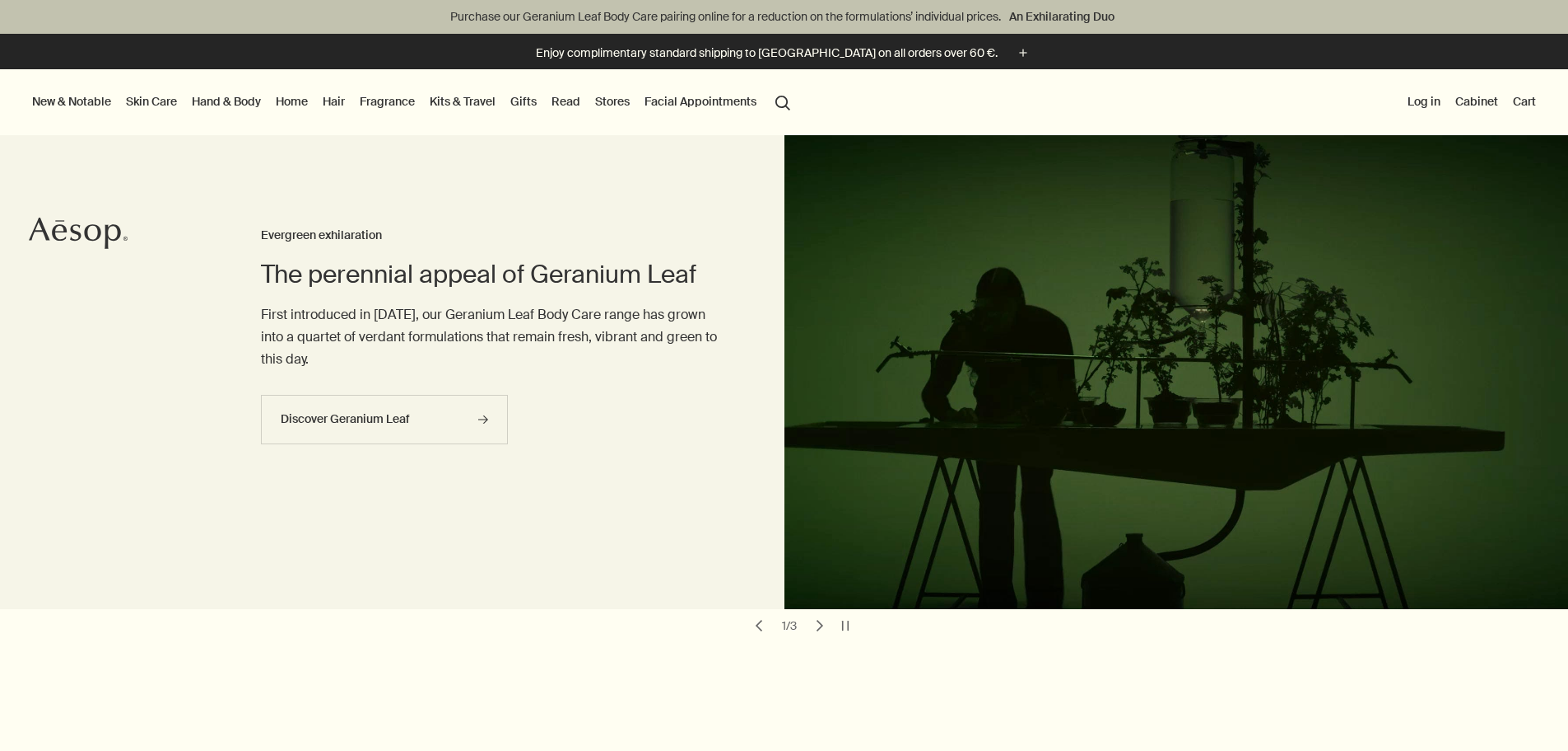
click at [257, 101] on link "Hand & Body" at bounding box center [226, 101] width 75 height 22
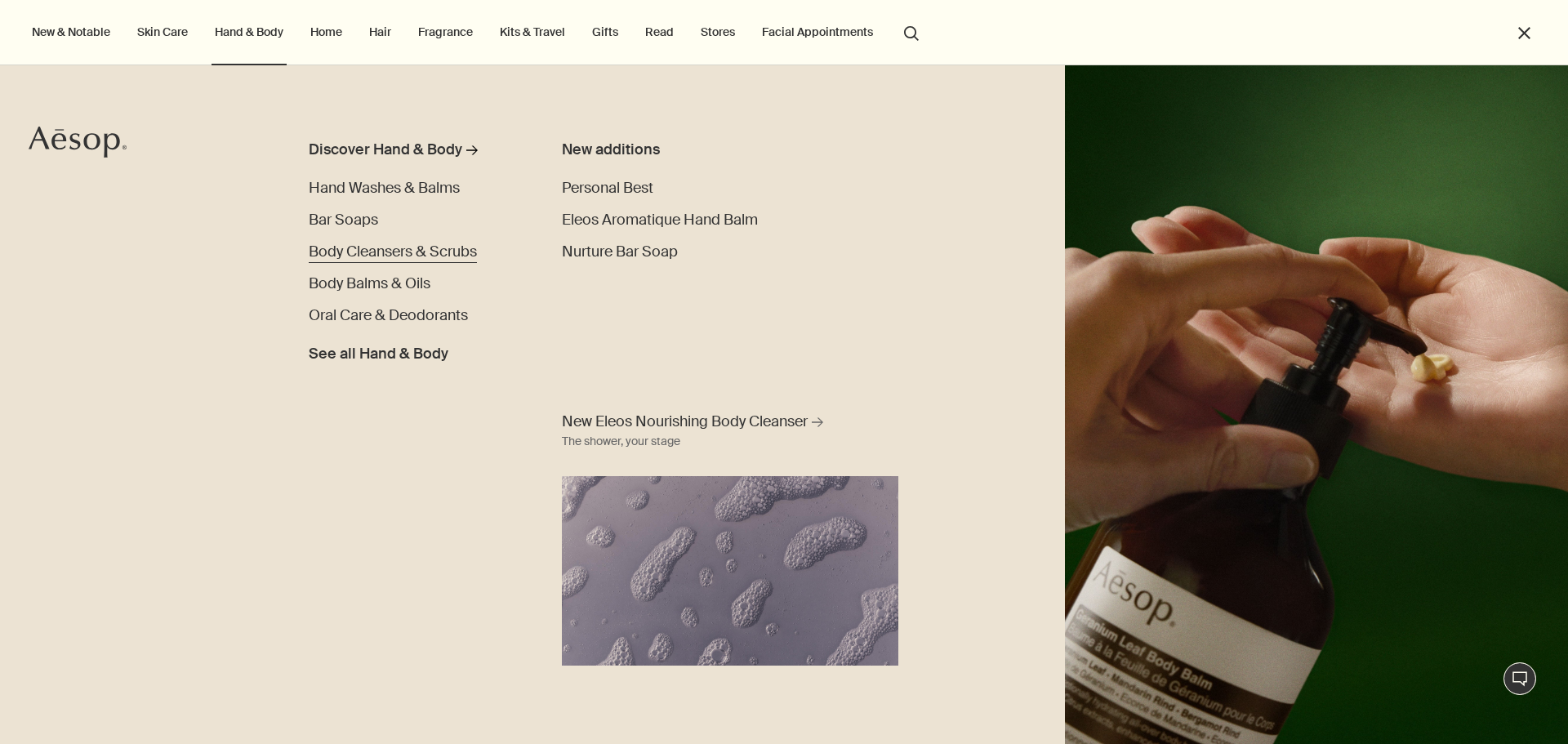
click at [386, 250] on span "Body Cleansers & Scrubs" at bounding box center [393, 250] width 168 height 20
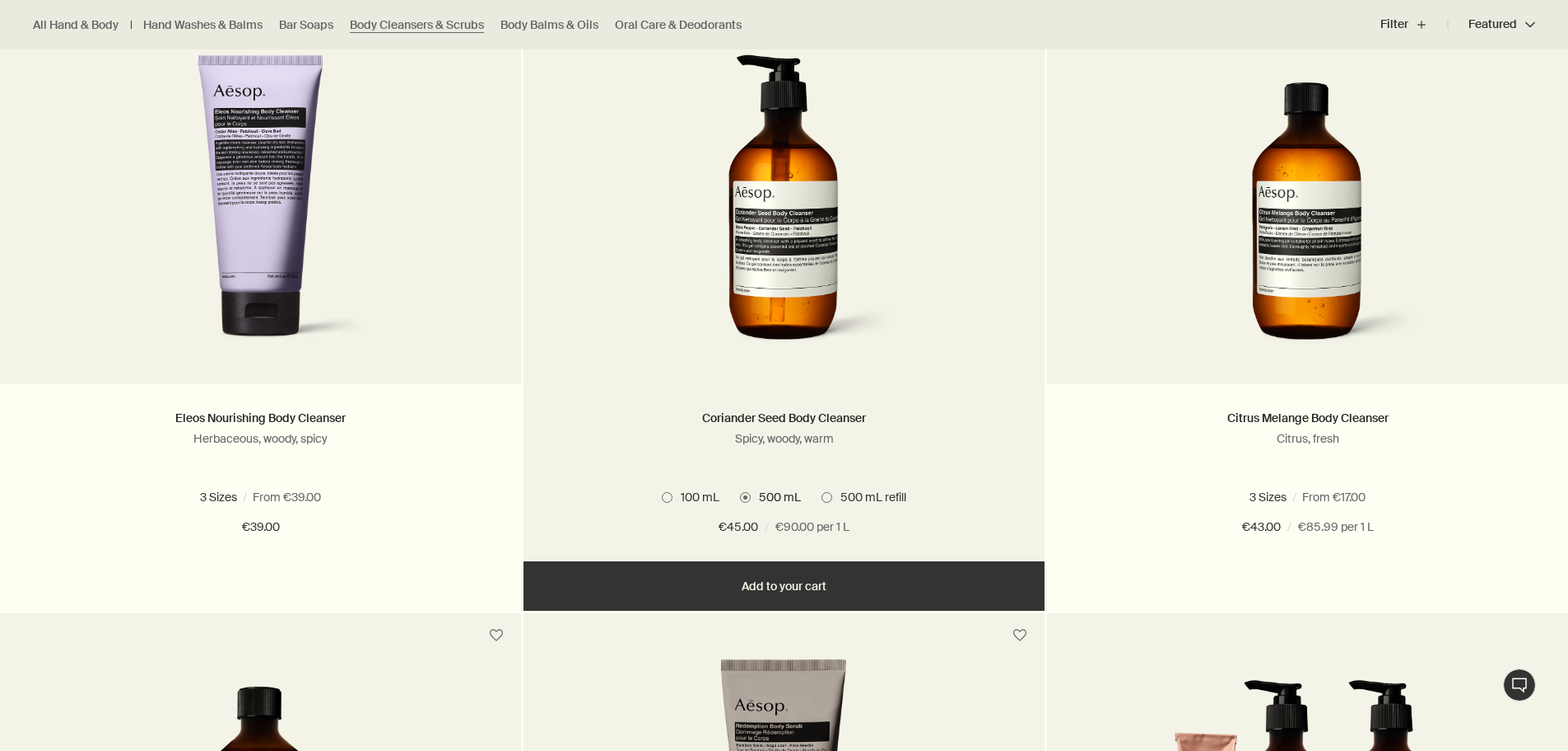
scroll to position [1154, 0]
click at [752, 247] on img at bounding box center [784, 206] width 246 height 305
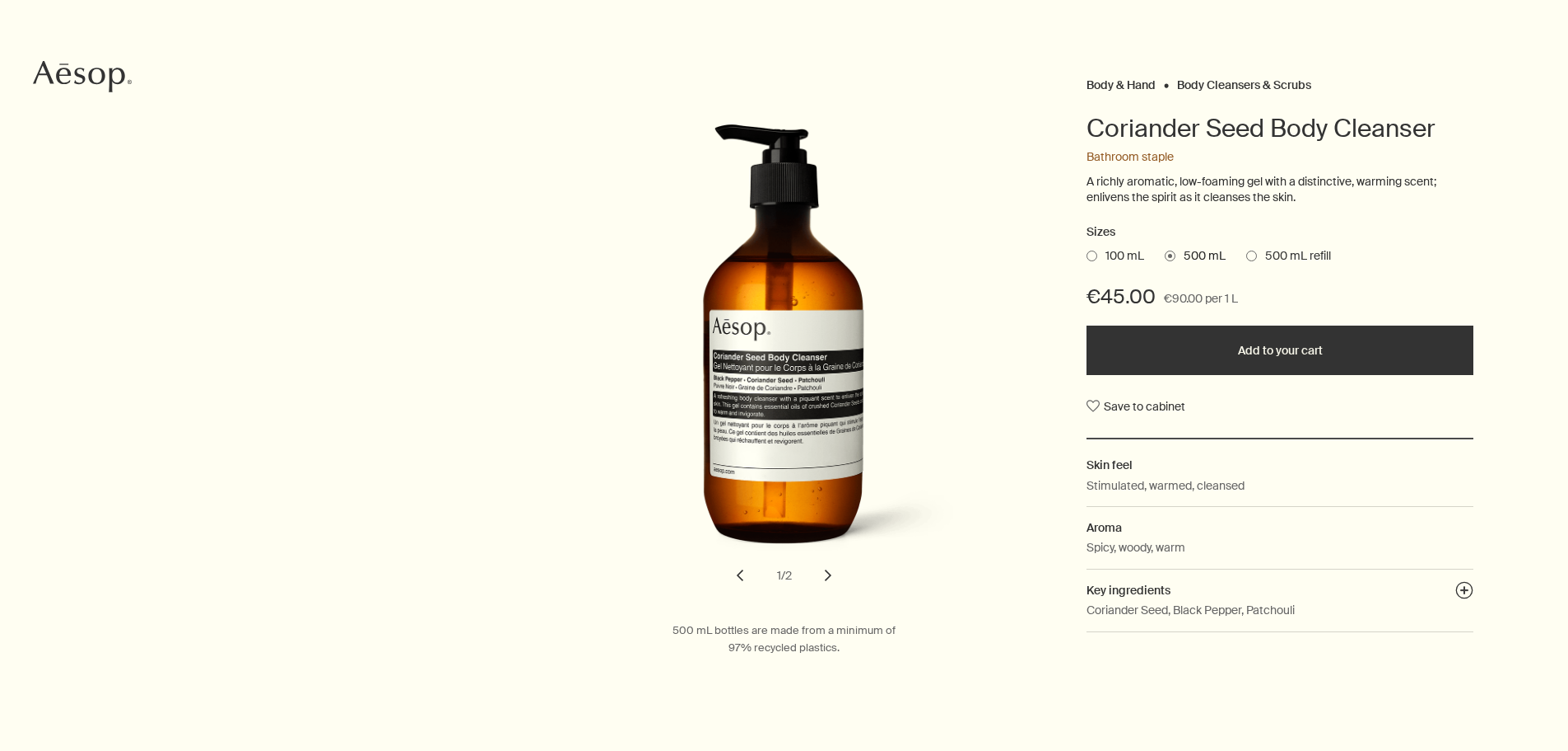
scroll to position [165, 0]
